Goal: Task Accomplishment & Management: Manage account settings

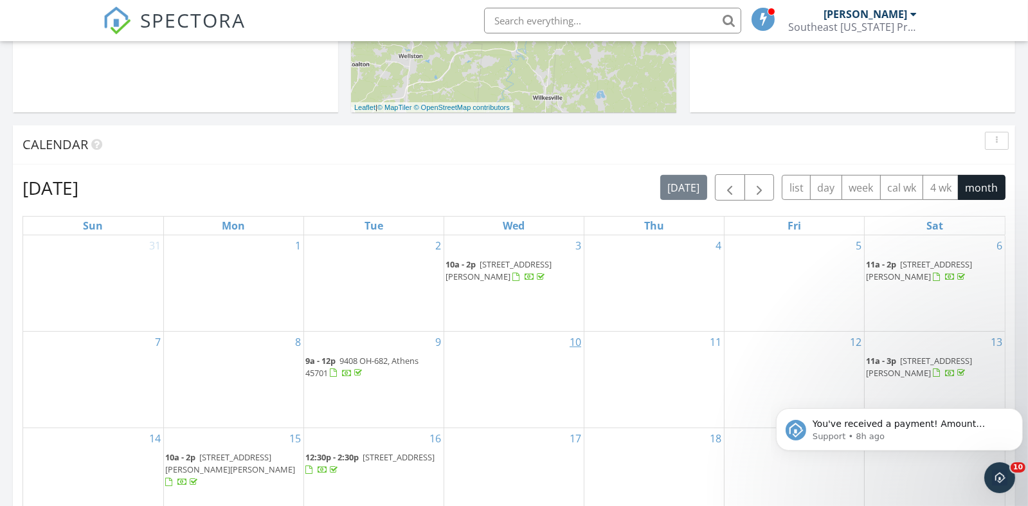
scroll to position [771, 0]
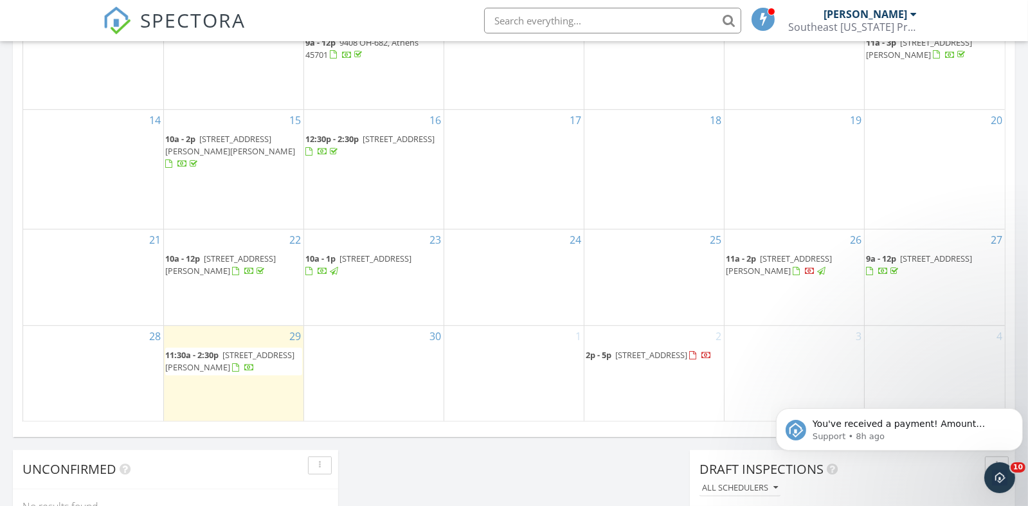
click at [689, 362] on div at bounding box center [694, 357] width 10 height 10
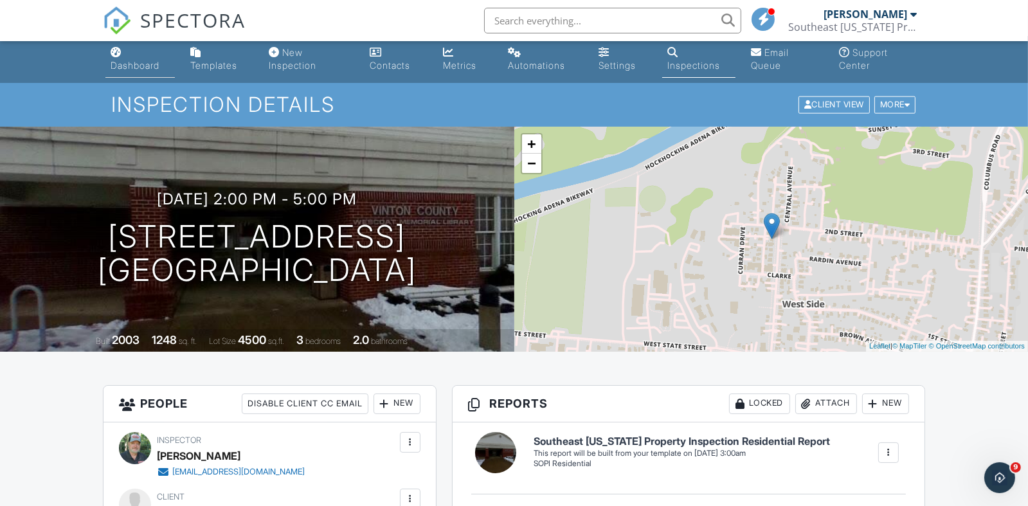
click at [132, 64] on div "Dashboard" at bounding box center [135, 65] width 49 height 11
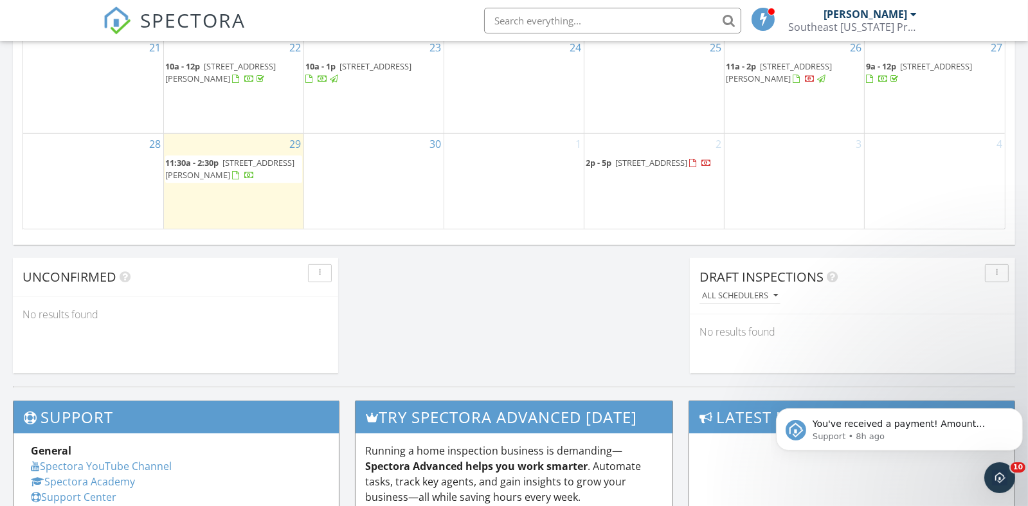
click at [242, 157] on span "[STREET_ADDRESS][PERSON_NAME]" at bounding box center [229, 169] width 129 height 24
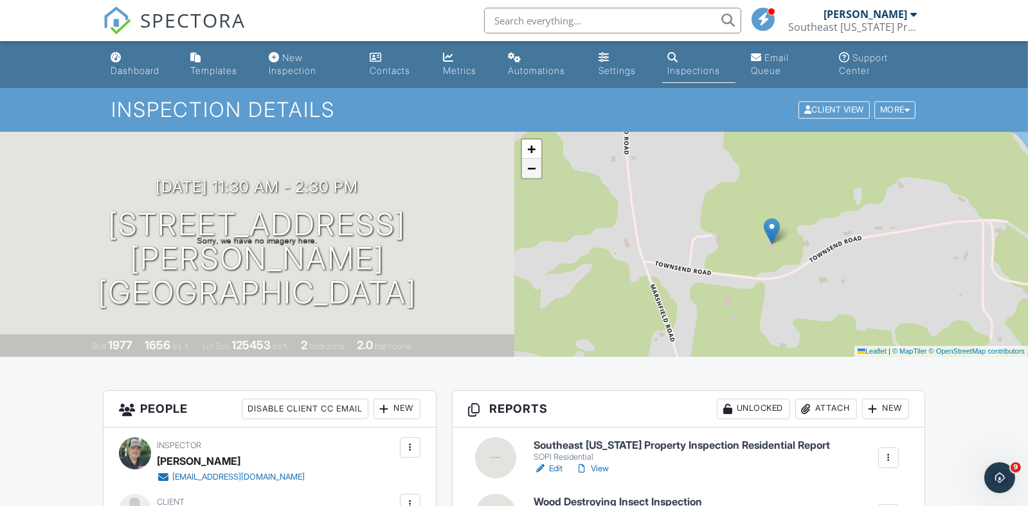
click at [531, 172] on span "−" at bounding box center [531, 168] width 8 height 16
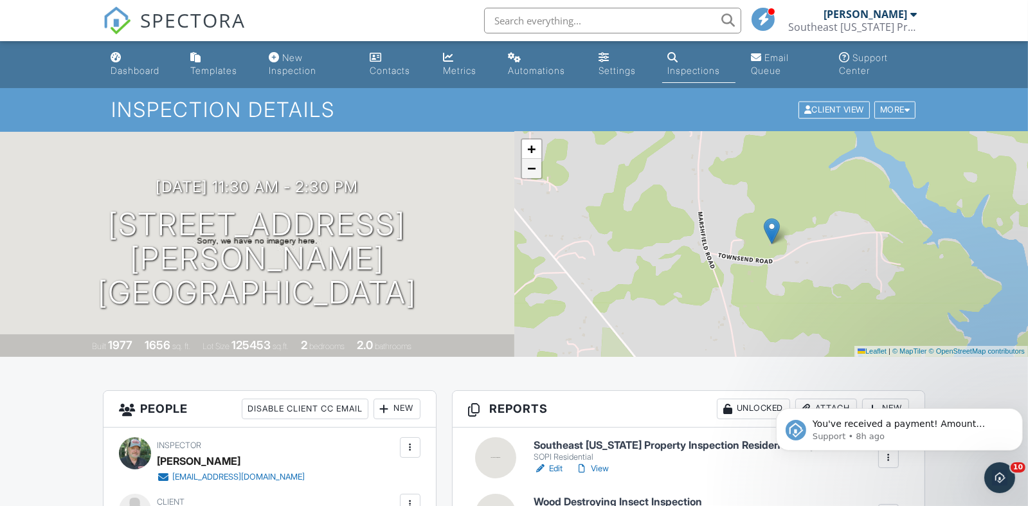
click at [535, 172] on link "−" at bounding box center [531, 168] width 19 height 19
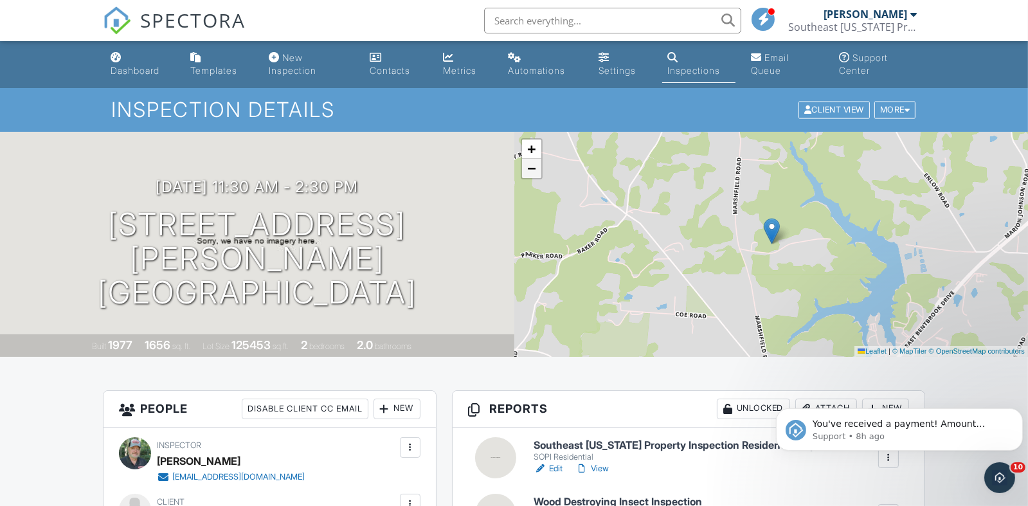
click at [535, 172] on link "−" at bounding box center [531, 168] width 19 height 19
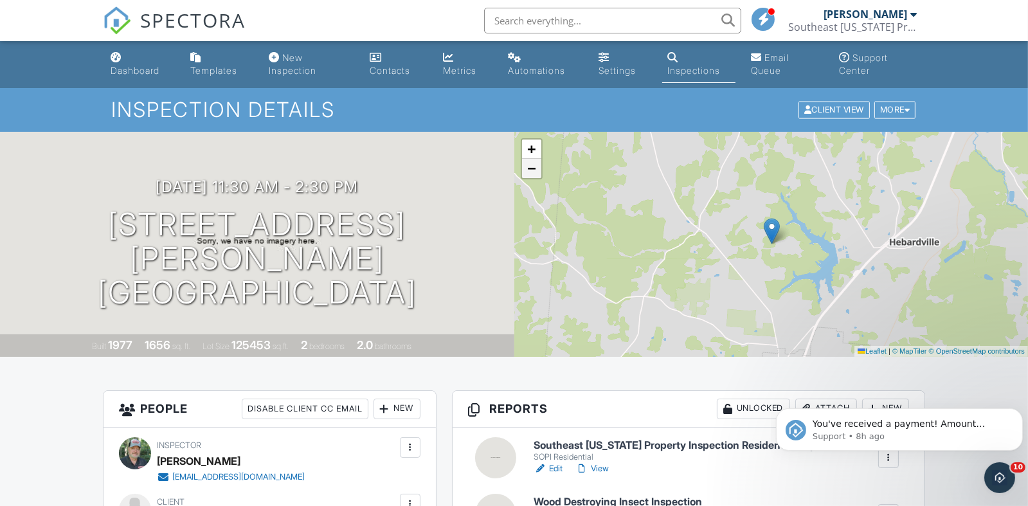
click at [535, 172] on link "−" at bounding box center [531, 168] width 19 height 19
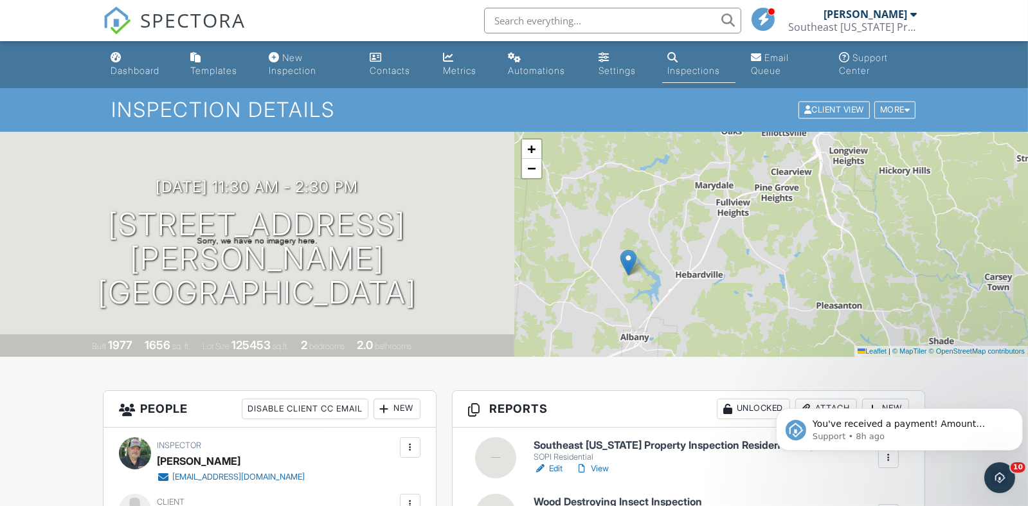
drag, startPoint x: 787, startPoint y: 192, endPoint x: 644, endPoint y: 224, distance: 146.1
click at [644, 224] on div "+ − Leaflet | © MapTiler © OpenStreetMap contributors" at bounding box center [771, 244] width 514 height 225
click at [528, 144] on span "+" at bounding box center [531, 149] width 8 height 16
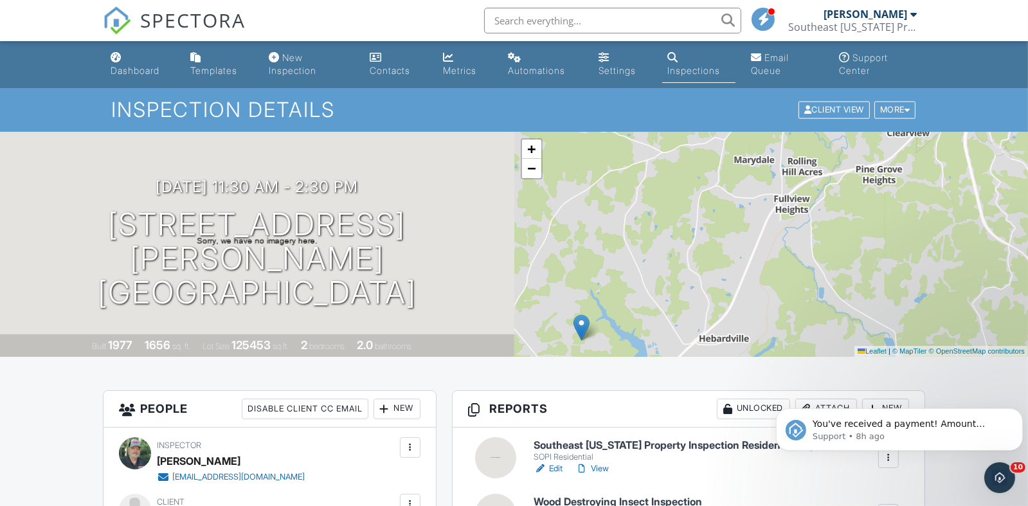
drag, startPoint x: 678, startPoint y: 234, endPoint x: 770, endPoint y: 264, distance: 96.8
click at [770, 264] on div "+ − Leaflet | © MapTiler © OpenStreetMap contributors" at bounding box center [771, 244] width 514 height 225
click at [534, 151] on span "+" at bounding box center [531, 149] width 8 height 16
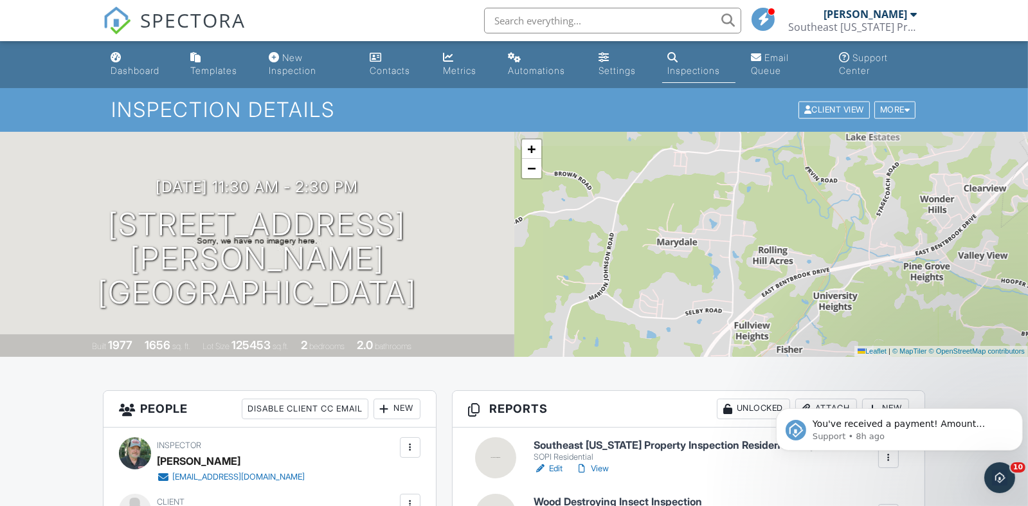
drag, startPoint x: 705, startPoint y: 174, endPoint x: 645, endPoint y: 341, distance: 176.9
click at [645, 341] on div "+ − Leaflet | © MapTiler © OpenStreetMap contributors" at bounding box center [771, 244] width 514 height 225
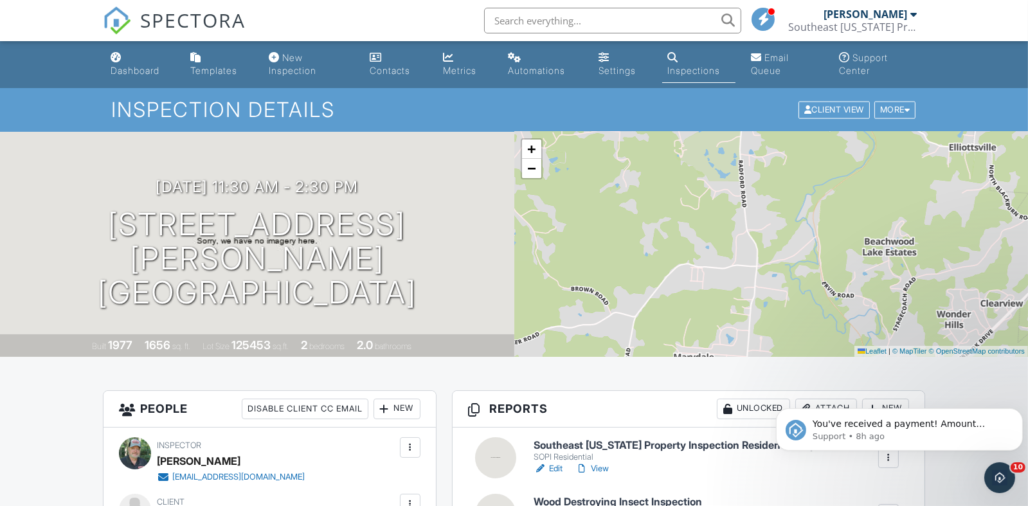
drag, startPoint x: 703, startPoint y: 208, endPoint x: 736, endPoint y: 354, distance: 150.3
click at [736, 354] on div "+ − Leaflet | © MapTiler © OpenStreetMap contributors" at bounding box center [771, 244] width 514 height 225
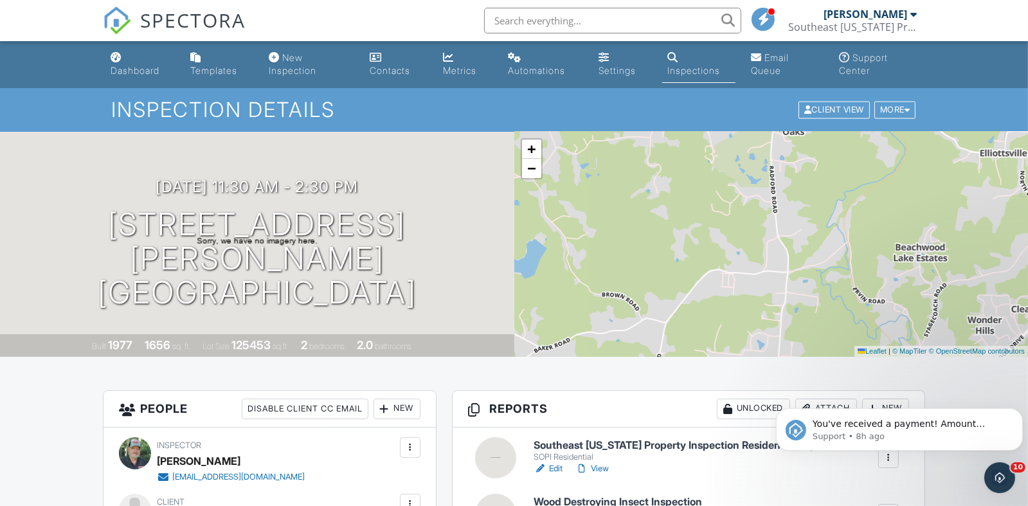
drag, startPoint x: 753, startPoint y: 314, endPoint x: 791, endPoint y: 186, distance: 133.4
click at [791, 193] on div "+ − Leaflet | © MapTiler © OpenStreetMap contributors" at bounding box center [771, 244] width 514 height 225
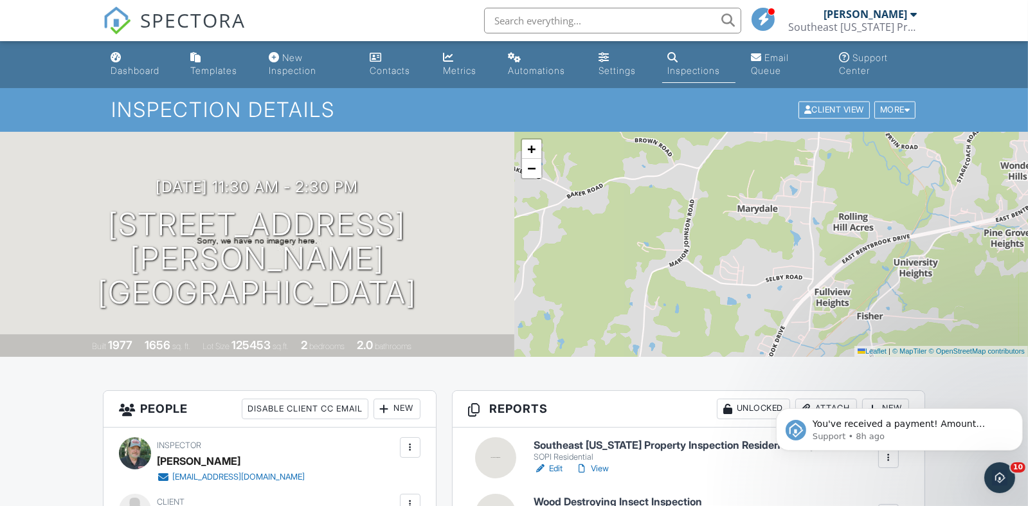
drag, startPoint x: 735, startPoint y: 247, endPoint x: 794, endPoint y: 159, distance: 106.1
click at [766, 209] on div "+ − Leaflet | © MapTiler © OpenStreetMap contributors" at bounding box center [771, 244] width 514 height 225
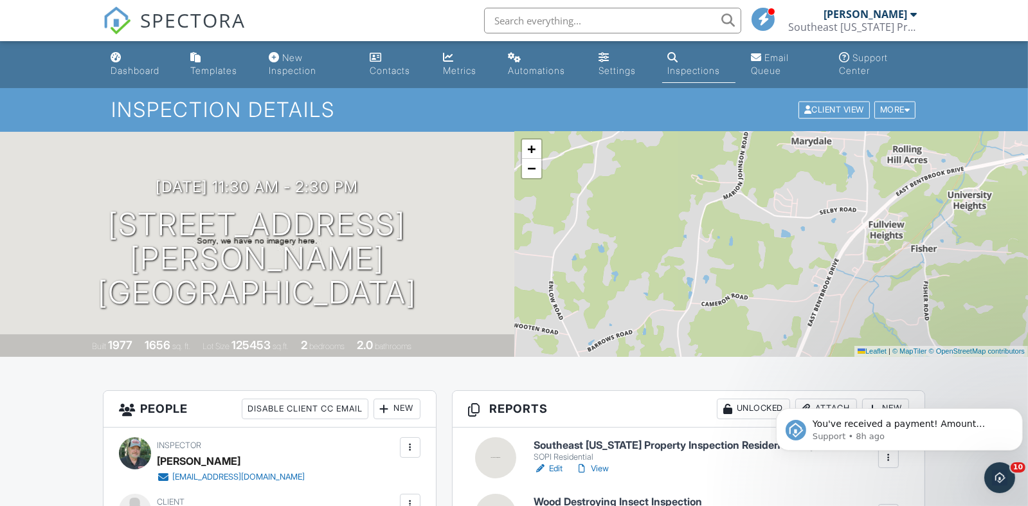
click at [769, 188] on div "+ − Leaflet | © MapTiler © OpenStreetMap contributors" at bounding box center [771, 244] width 514 height 225
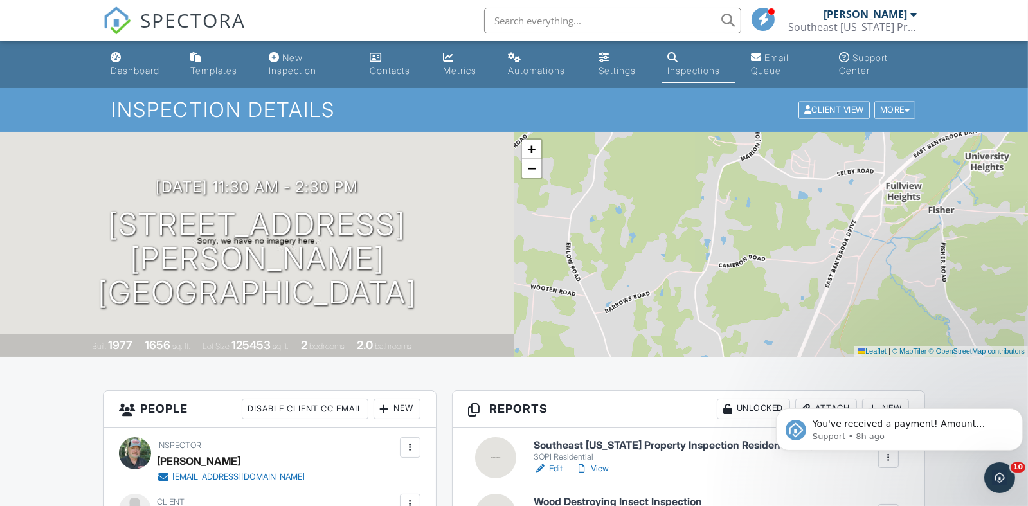
drag, startPoint x: 780, startPoint y: 172, endPoint x: 794, endPoint y: 159, distance: 19.1
click at [783, 168] on div "+ − Leaflet | © MapTiler © OpenStreetMap contributors" at bounding box center [771, 244] width 514 height 225
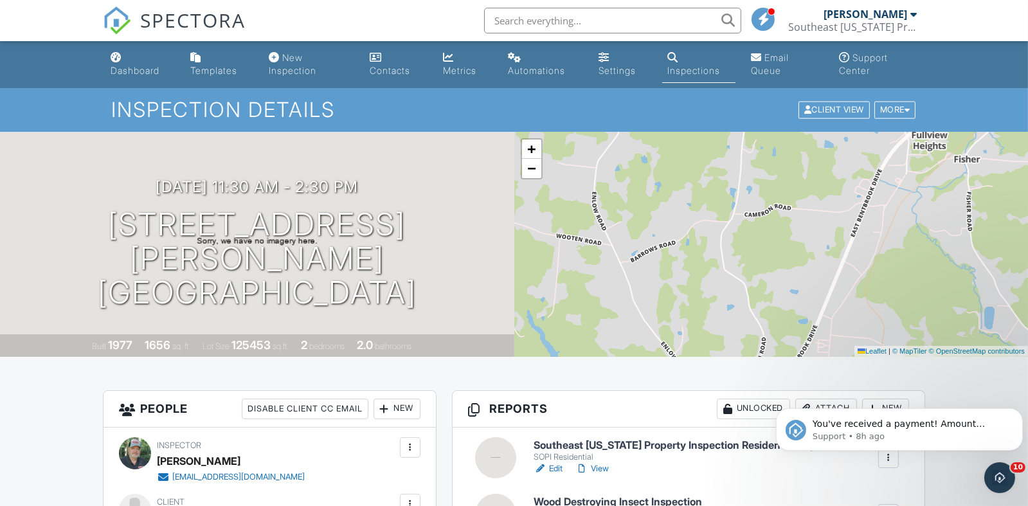
drag, startPoint x: 764, startPoint y: 222, endPoint x: 775, endPoint y: 203, distance: 22.2
click at [775, 204] on div "+ − Leaflet | © MapTiler © OpenStreetMap contributors" at bounding box center [771, 244] width 514 height 225
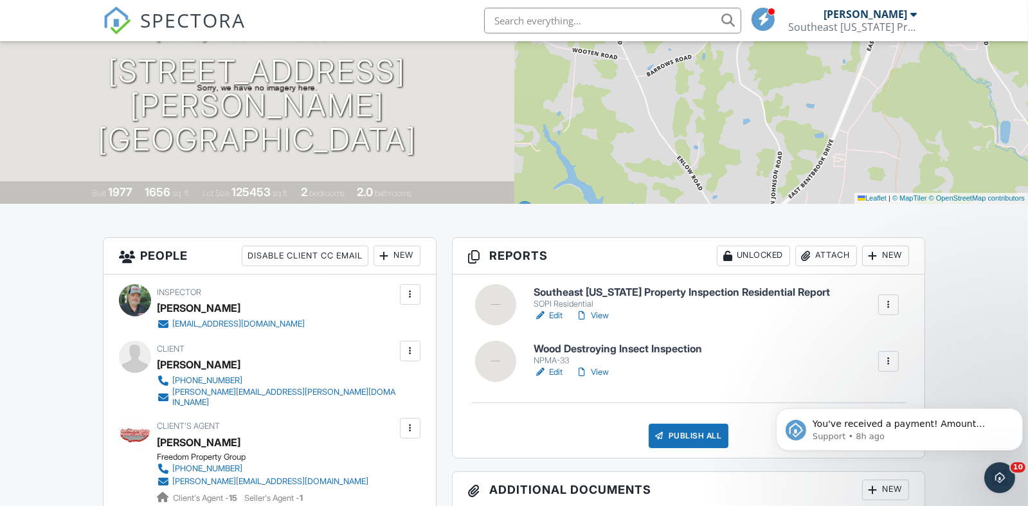
scroll to position [64, 0]
